Goal: Use online tool/utility: Use online tool/utility

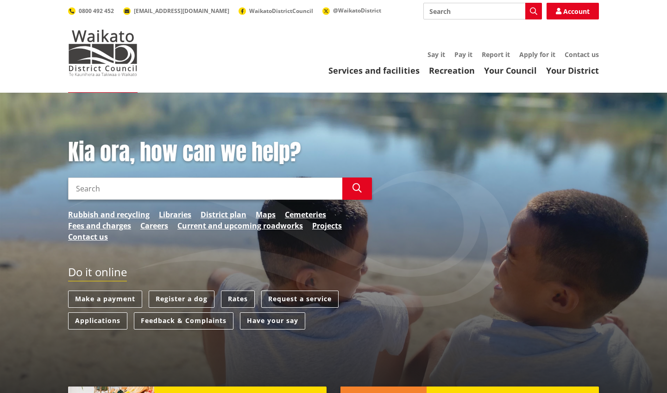
click at [237, 300] on link "Rates" at bounding box center [238, 298] width 34 height 17
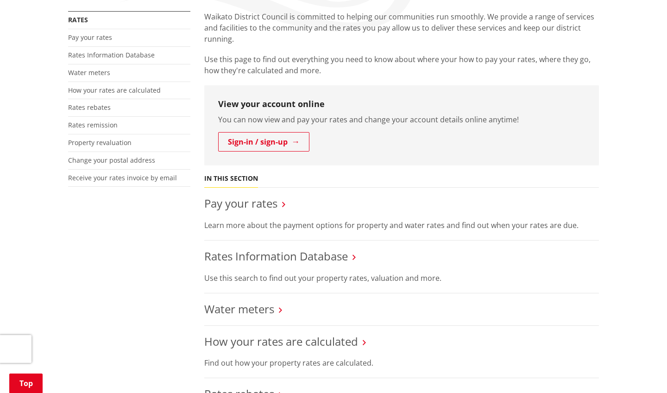
scroll to position [165, 0]
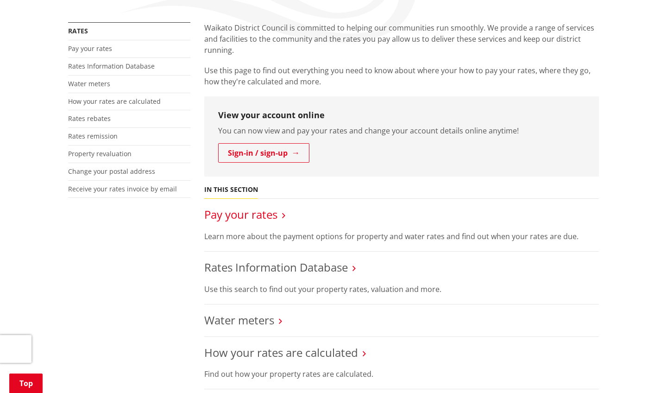
click at [270, 213] on link "Pay your rates" at bounding box center [240, 213] width 73 height 15
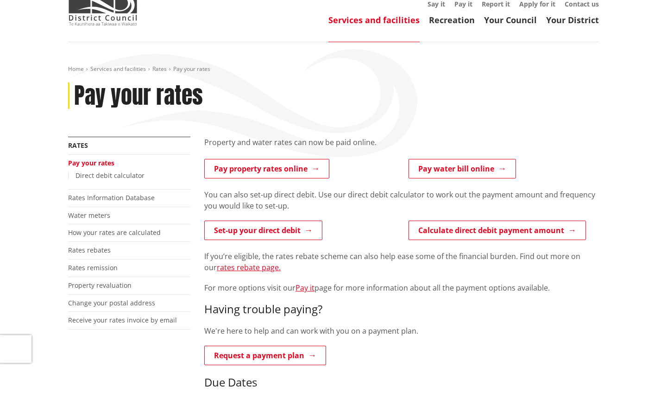
scroll to position [58, 0]
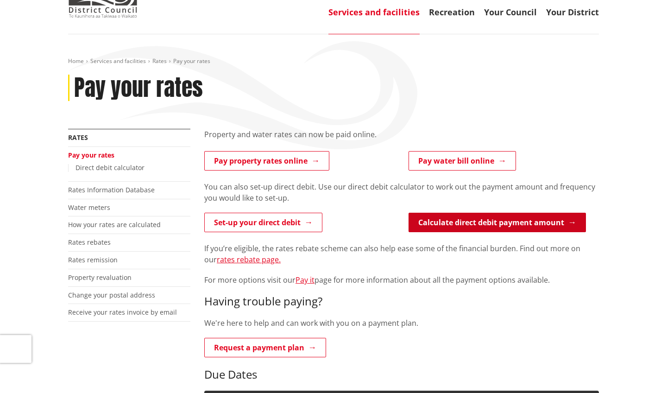
click at [419, 216] on link "Calculate direct debit payment amount" at bounding box center [496, 221] width 177 height 19
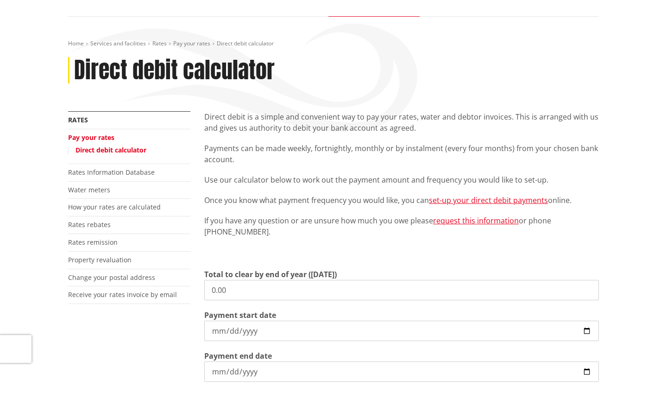
scroll to position [77, 0]
click at [267, 294] on input "0.00" at bounding box center [401, 289] width 394 height 20
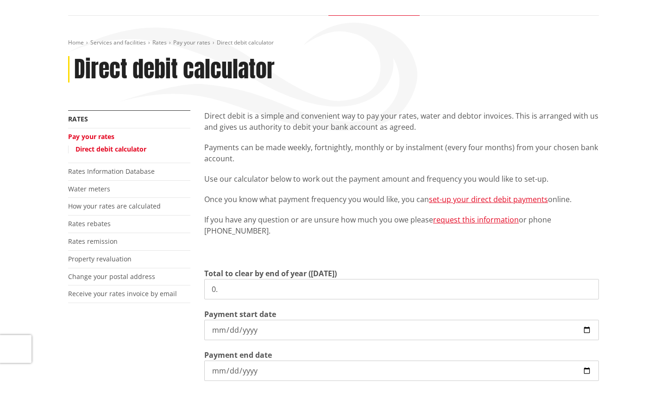
type input "0"
type input "4,203.91"
click at [569, 263] on div "Direct debit is a simple and convenient way to pay your rates, water and debtor…" at bounding box center [401, 300] width 408 height 381
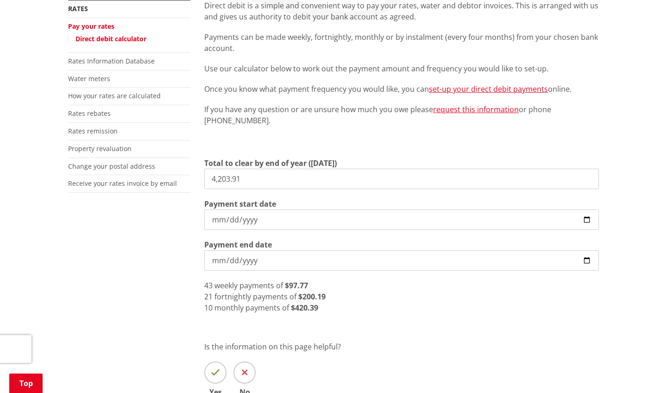
scroll to position [191, 0]
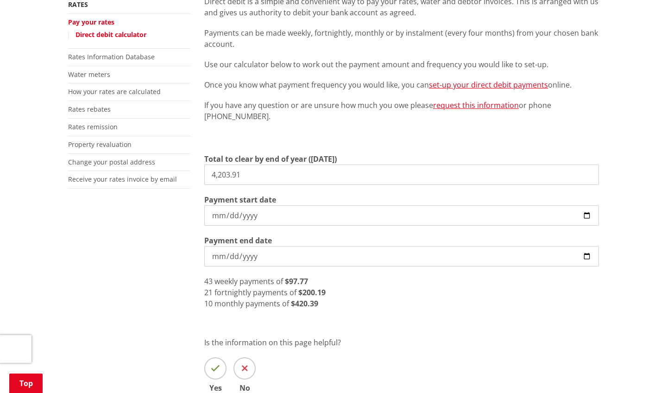
click at [419, 210] on input "2025-09-03" at bounding box center [401, 215] width 394 height 20
type input "2025-09-04"
click at [329, 250] on input "2026-06-30" at bounding box center [401, 256] width 394 height 20
click at [393, 302] on div "10 monthly payments of $420.39" at bounding box center [401, 303] width 394 height 11
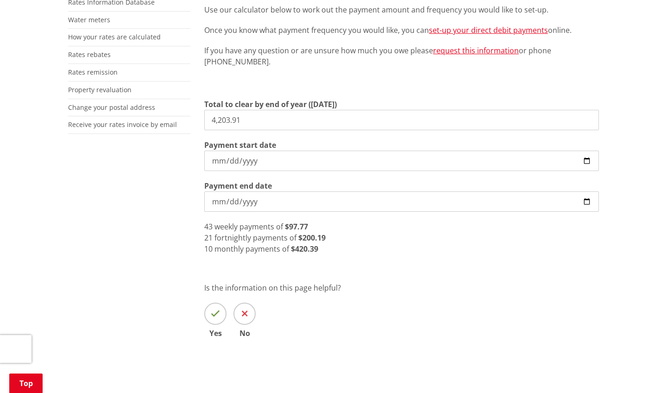
scroll to position [247, 0]
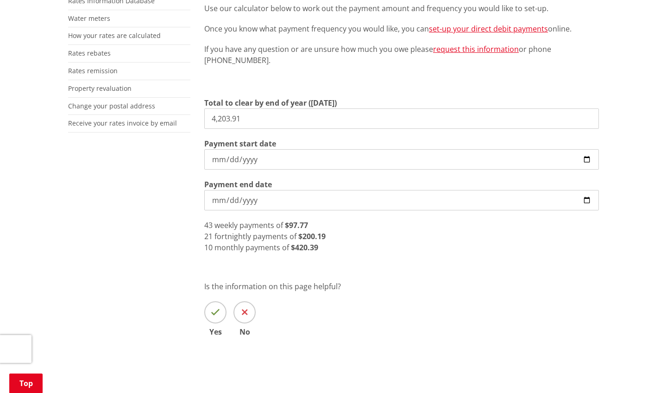
click at [285, 112] on input "4,203.91" at bounding box center [401, 118] width 394 height 20
type input "3"
type input "4,013.29"
click at [407, 291] on div "Is the information on this page helpful? Yes No" at bounding box center [401, 308] width 394 height 55
